Goal: Task Accomplishment & Management: Manage account settings

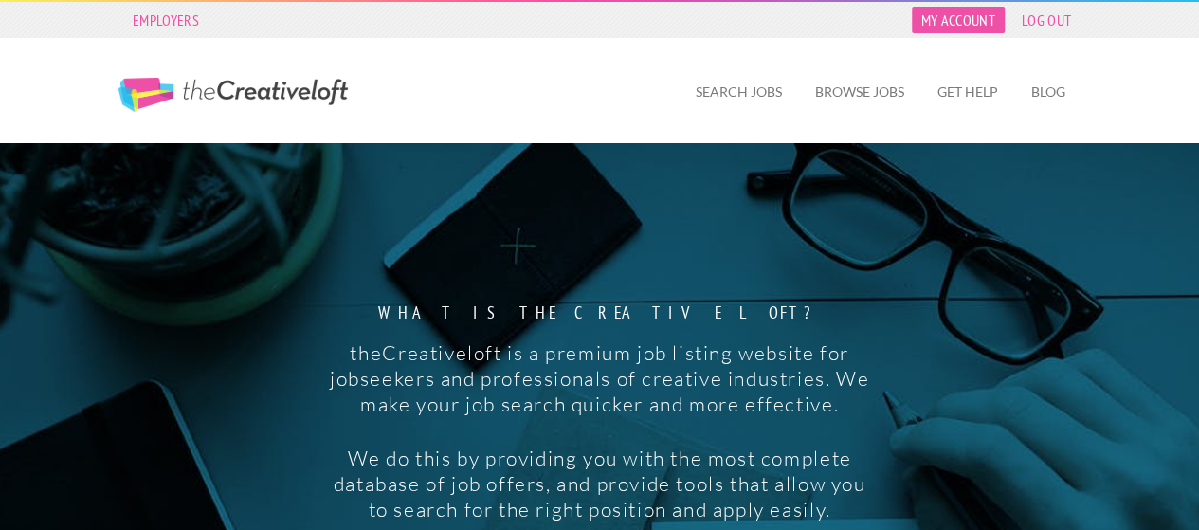
click at [952, 26] on link "My Account" at bounding box center [958, 20] width 93 height 27
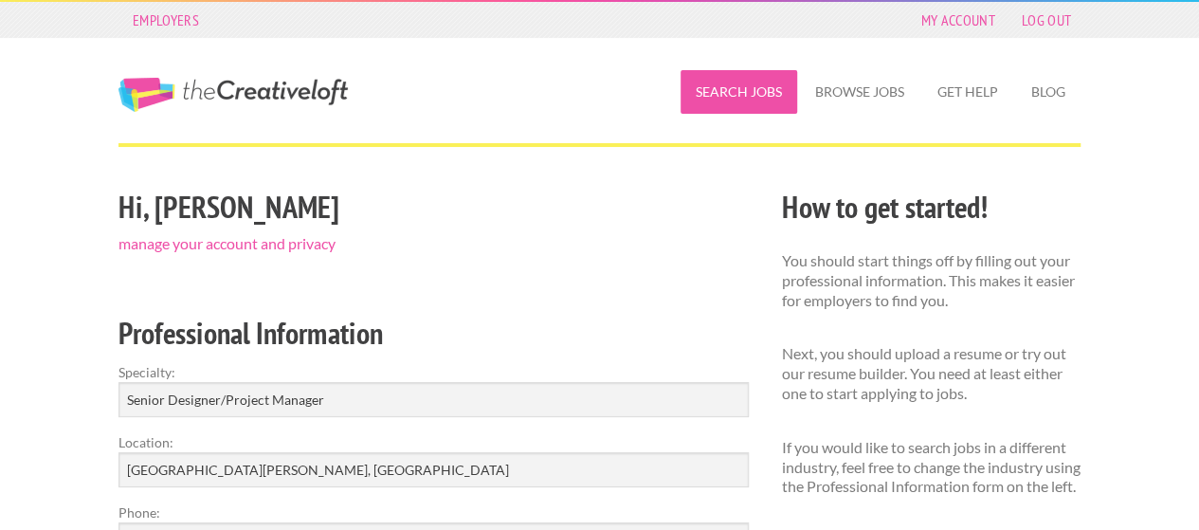
click at [721, 86] on link "Search Jobs" at bounding box center [739, 92] width 117 height 44
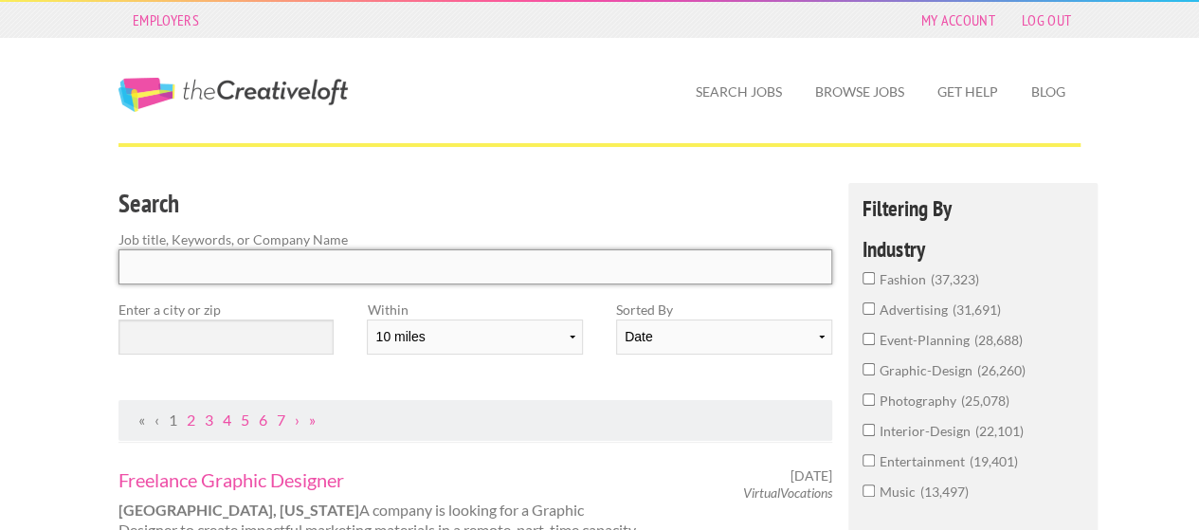
click at [403, 266] on input "Search" at bounding box center [476, 266] width 714 height 35
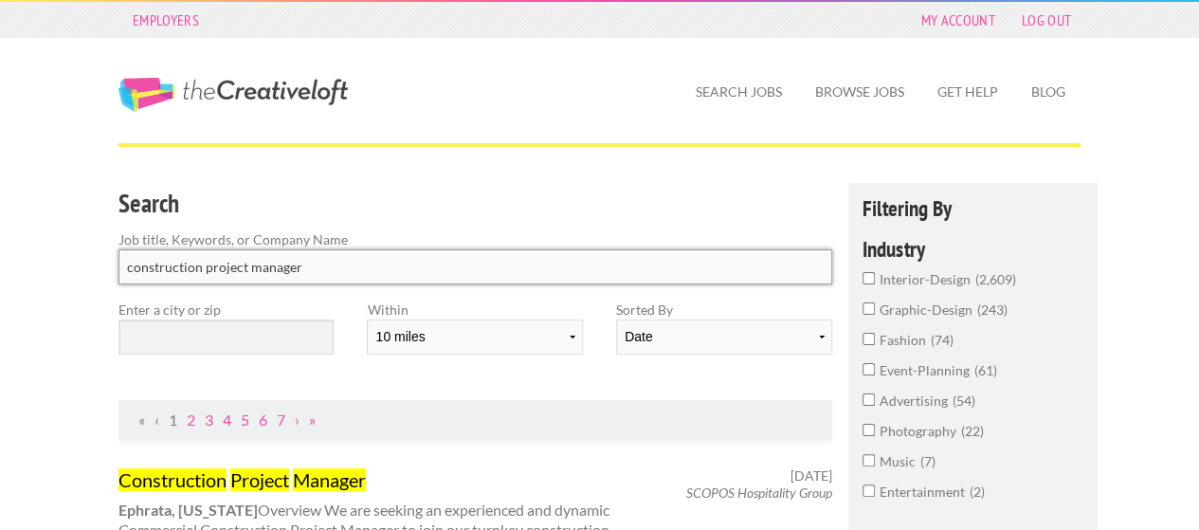
scroll to position [95, 0]
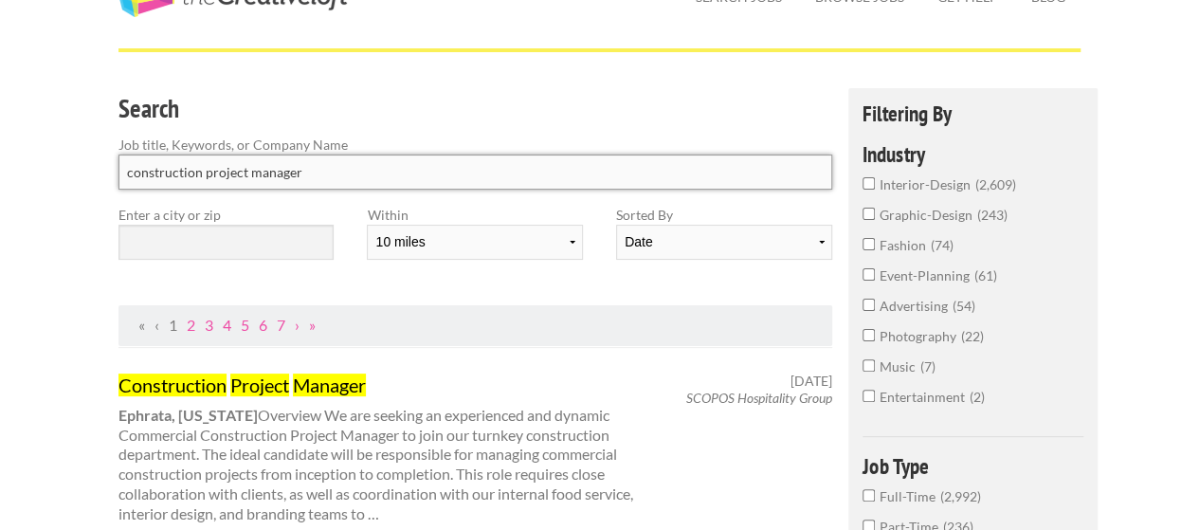
type input "construction project manager"
click at [271, 232] on input "text" at bounding box center [226, 242] width 215 height 35
type input "f"
type input "33919"
click at [575, 244] on select "10 miles 20 miles 50 miles 100 miles 200 miles 300 miles 400 miles 500 miles" at bounding box center [474, 242] width 215 height 35
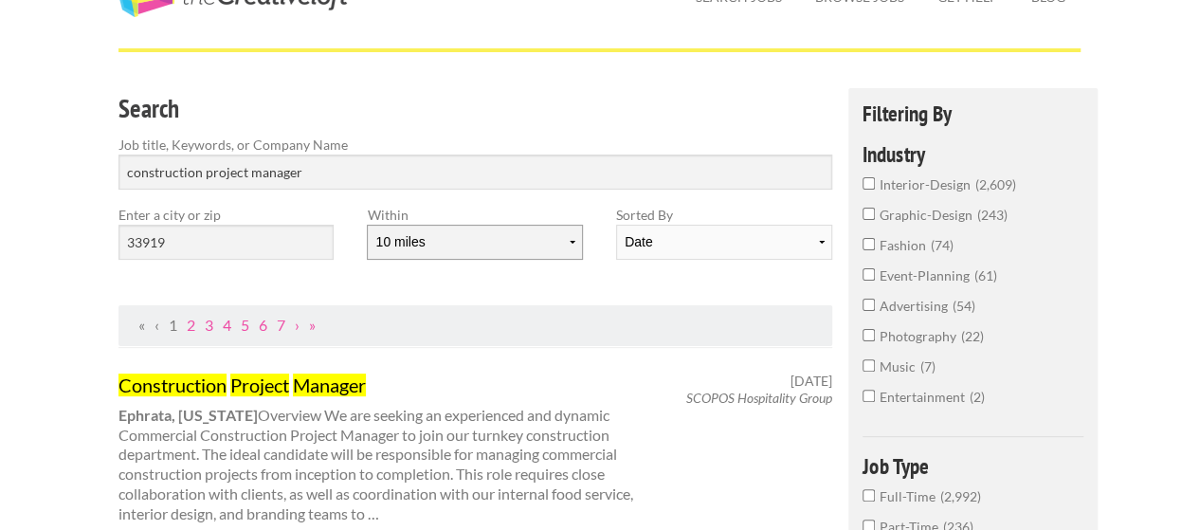
select select "20"
click at [367, 225] on select "10 miles 20 miles 50 miles 100 miles 200 miles 300 miles 400 miles 500 miles" at bounding box center [474, 242] width 215 height 35
click at [763, 246] on select "Date Relevance" at bounding box center [723, 242] width 215 height 35
click at [602, 277] on div "Search Job title, Keywords, or Company Name construction project manager Enter …" at bounding box center [475, 196] width 747 height 217
click at [689, 240] on select "Date Relevance" at bounding box center [723, 242] width 215 height 35
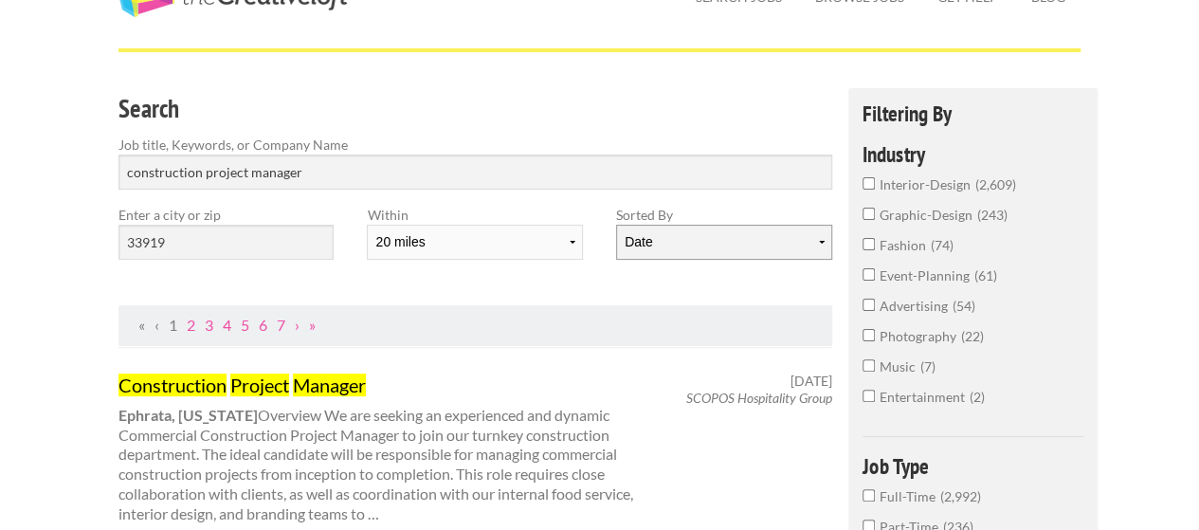
select select "jobs"
click at [616, 225] on select "Date Relevance" at bounding box center [723, 242] width 215 height 35
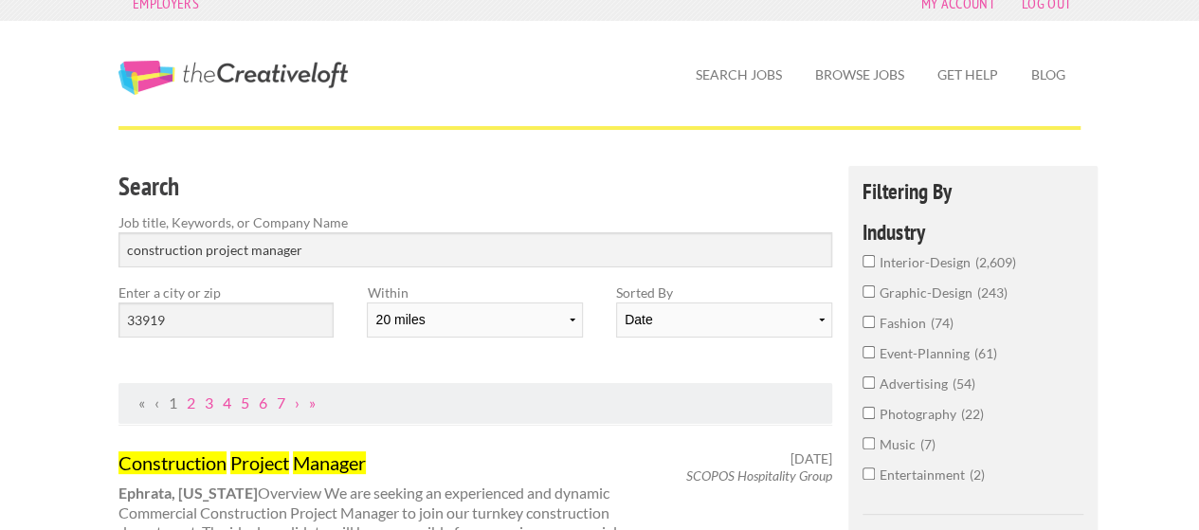
scroll to position [0, 0]
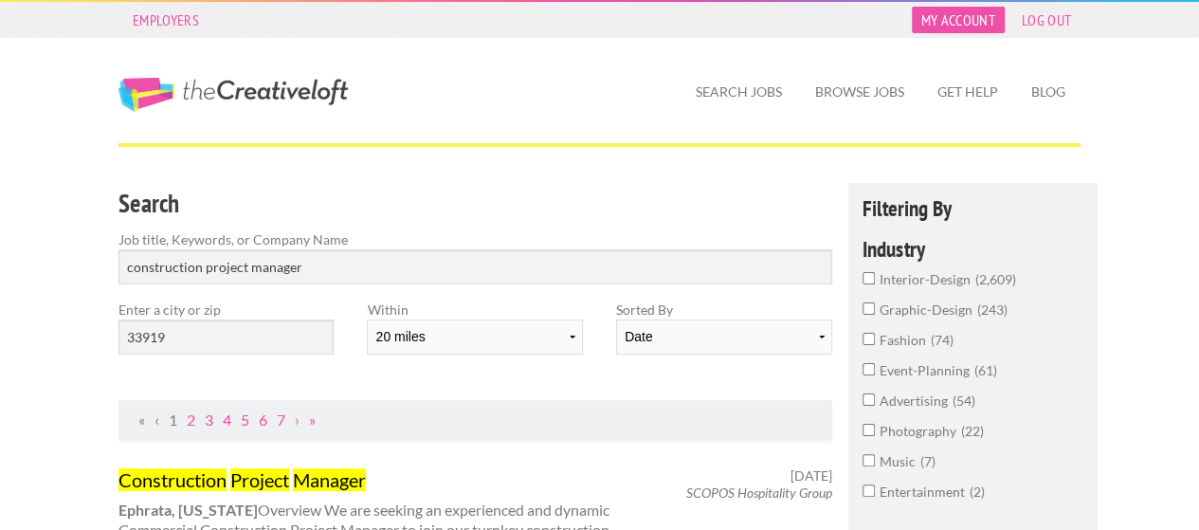
click at [945, 19] on link "My Account" at bounding box center [958, 20] width 93 height 27
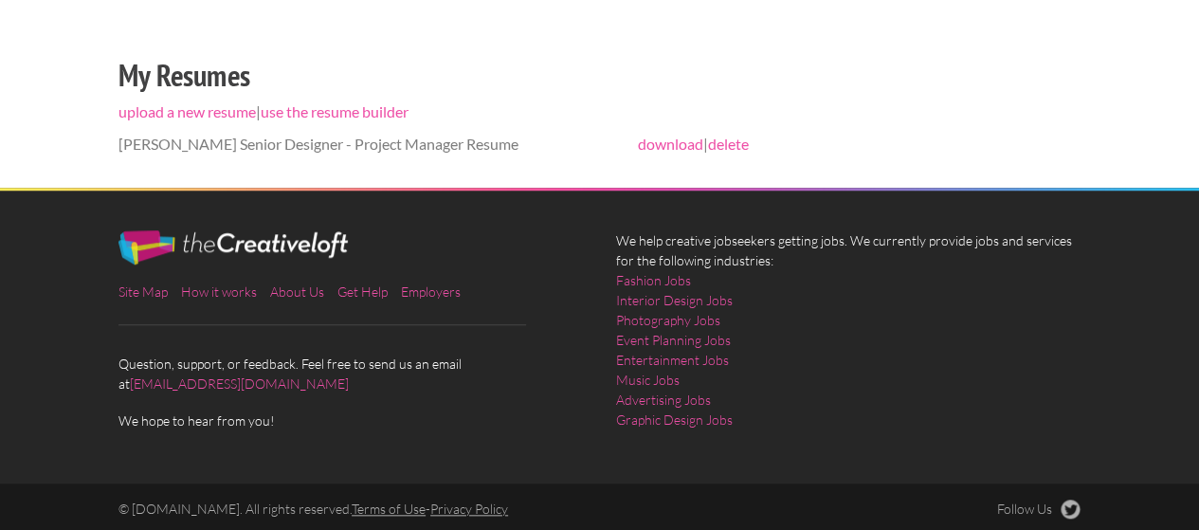
scroll to position [696, 0]
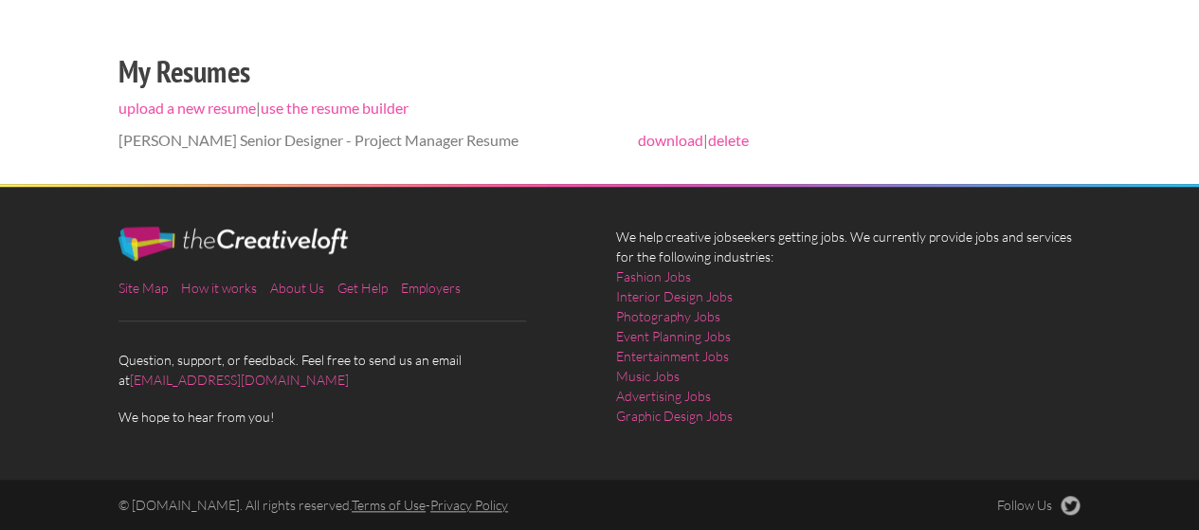
click at [402, 505] on link "Terms of Use" at bounding box center [389, 505] width 74 height 16
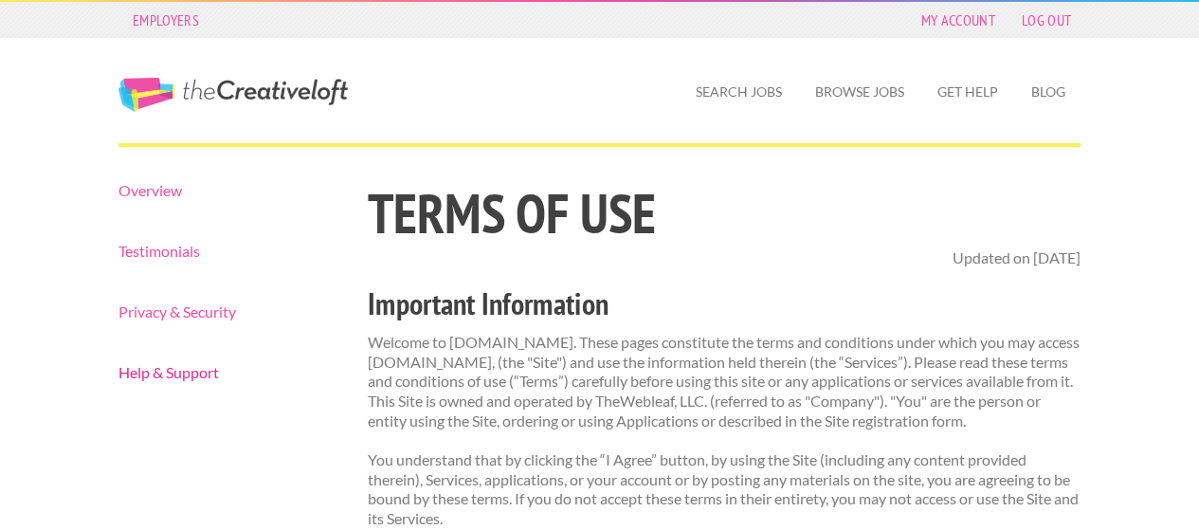
click at [181, 370] on link "Help & Support" at bounding box center [227, 372] width 216 height 15
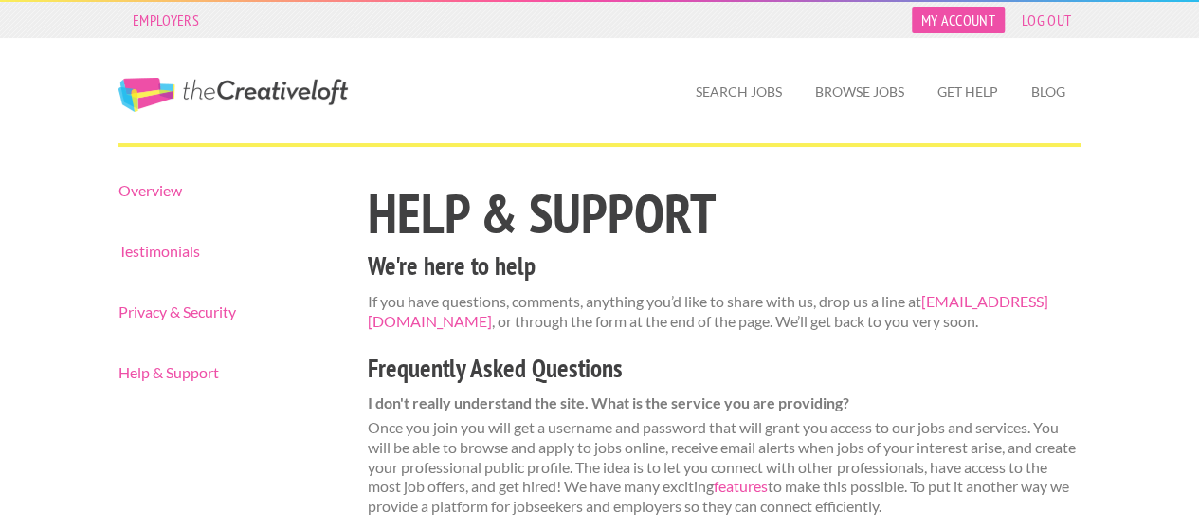
click at [950, 22] on link "My Account" at bounding box center [958, 20] width 93 height 27
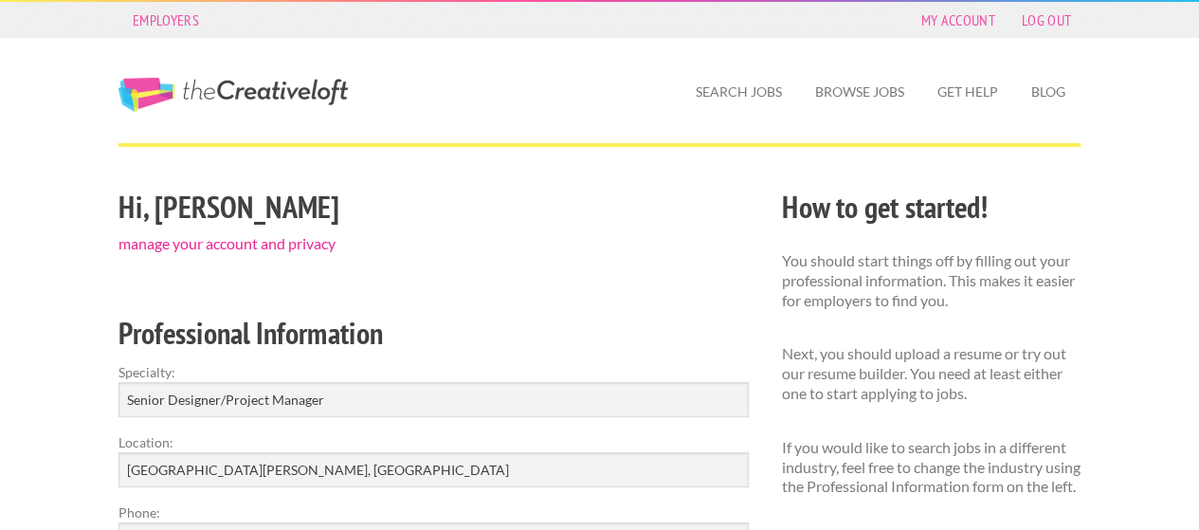
click at [195, 244] on link "manage your account and privacy" at bounding box center [227, 243] width 217 height 18
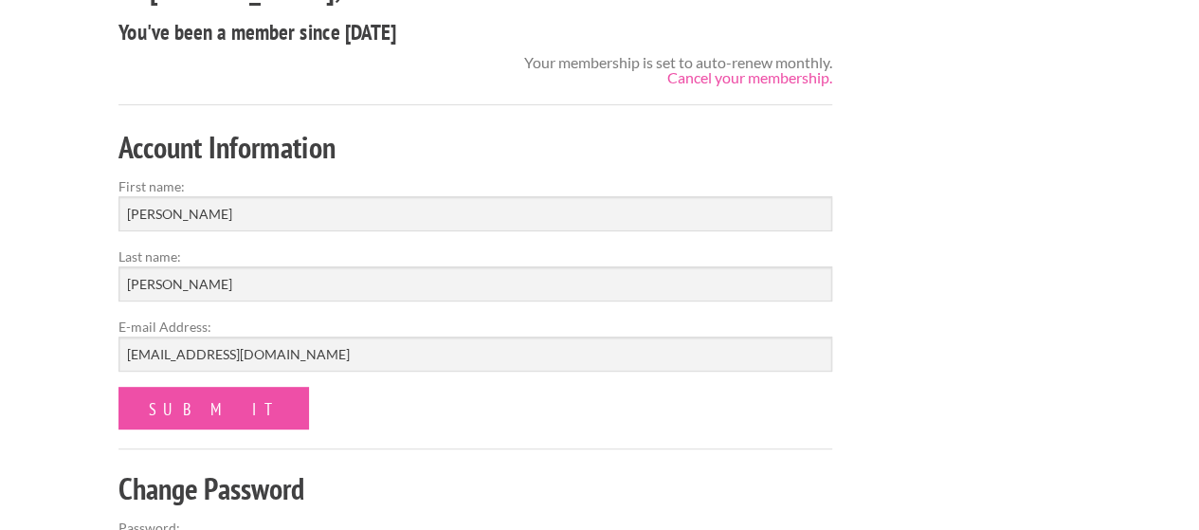
scroll to position [190, 0]
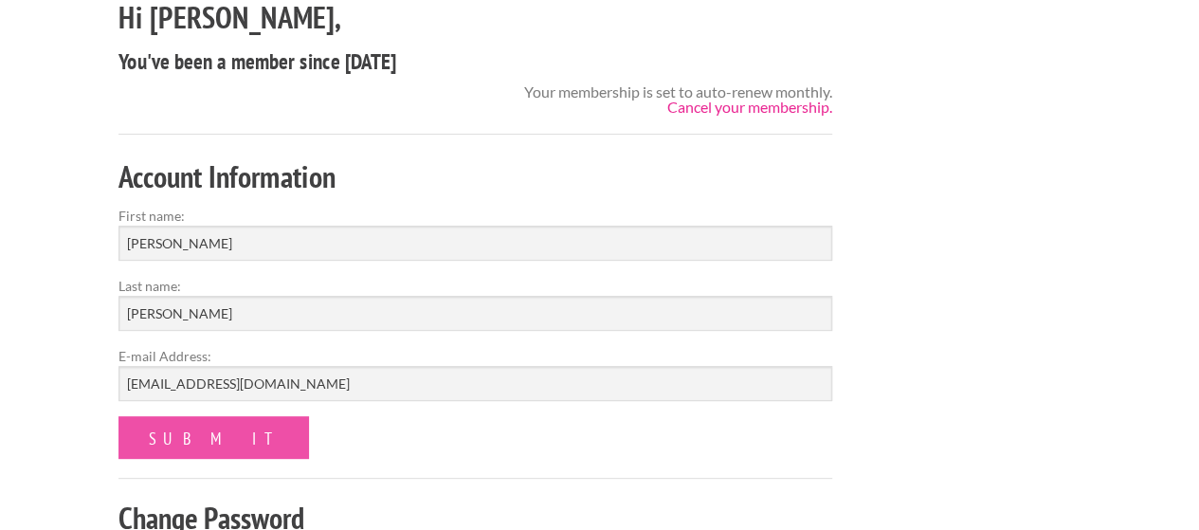
click at [736, 106] on link "Cancel your membership." at bounding box center [749, 107] width 165 height 18
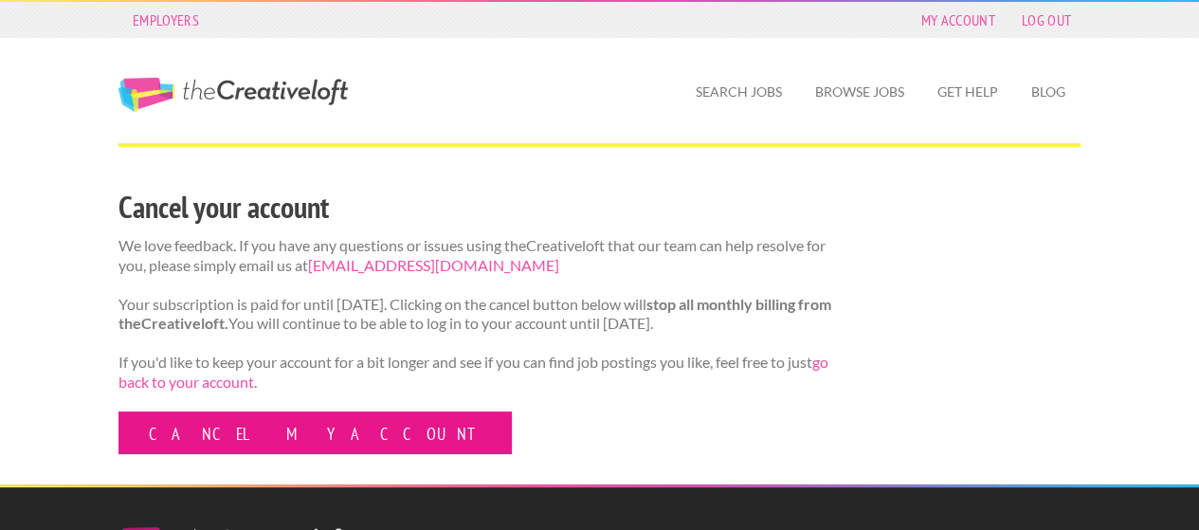
click at [194, 426] on link "Cancel my account" at bounding box center [315, 432] width 393 height 43
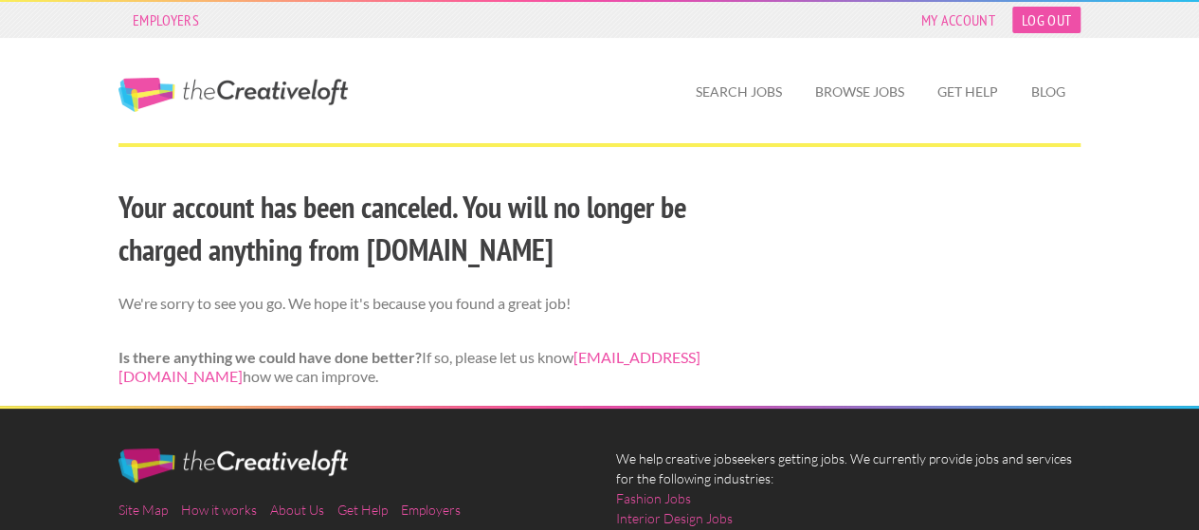
click at [1030, 22] on link "Log Out" at bounding box center [1046, 20] width 68 height 27
